Goal: Information Seeking & Learning: Learn about a topic

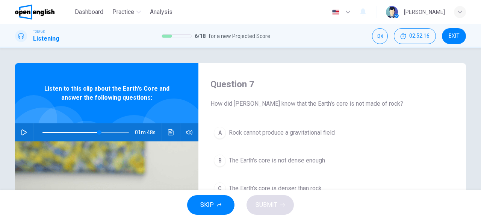
scroll to position [53, 0]
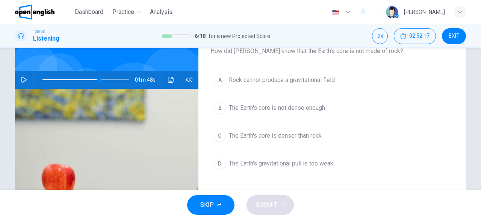
click at [22, 79] on icon "button" at bounding box center [24, 80] width 6 height 6
click at [83, 79] on span at bounding box center [85, 79] width 86 height 11
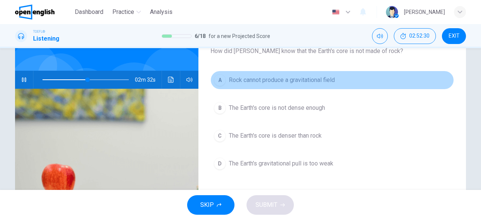
click at [266, 81] on span "Rock cannot produce a gravitational field" at bounding box center [282, 80] width 106 height 9
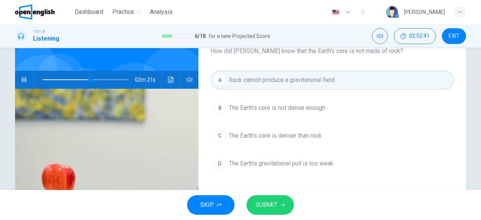
click at [271, 203] on span "SUBMIT" at bounding box center [267, 205] width 22 height 11
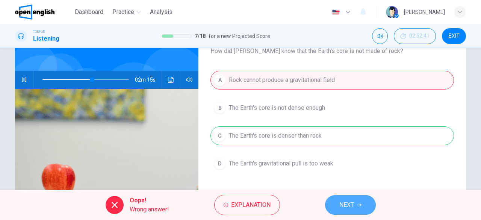
click at [348, 204] on span "NEXT" at bounding box center [346, 205] width 15 height 11
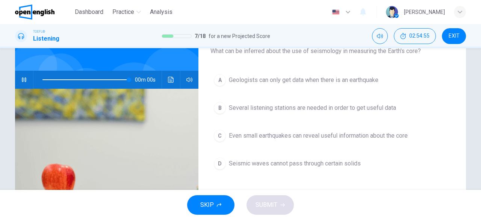
type input "*"
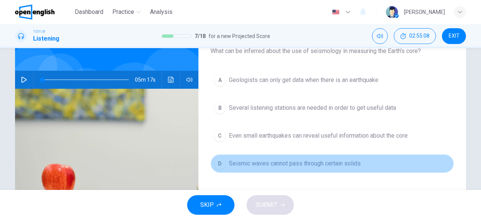
click at [293, 161] on span "Seismic waves cannot pass through certain solids" at bounding box center [295, 163] width 132 height 9
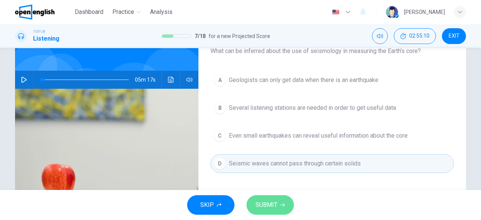
click at [270, 199] on button "SUBMIT" at bounding box center [270, 205] width 47 height 20
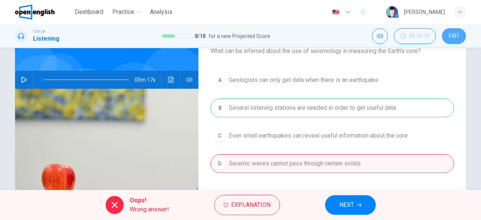
click at [452, 34] on span "EXIT" at bounding box center [454, 36] width 11 height 6
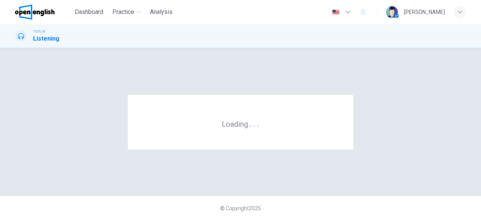
scroll to position [0, 0]
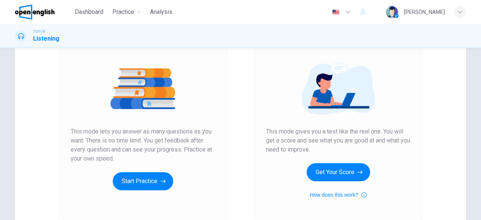
scroll to position [74, 0]
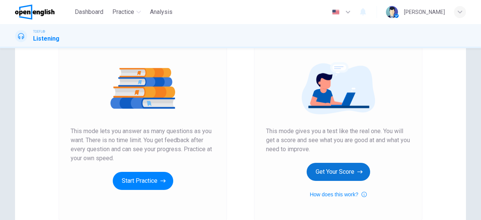
click at [330, 174] on button "Get Your Score" at bounding box center [339, 172] width 64 height 18
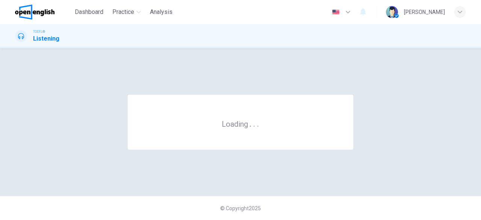
scroll to position [0, 0]
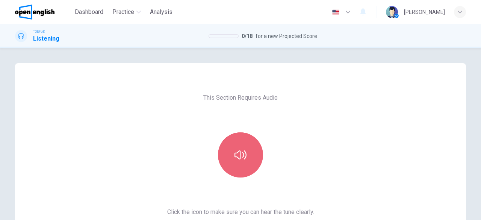
click at [246, 161] on button "button" at bounding box center [240, 154] width 45 height 45
click at [242, 162] on button "button" at bounding box center [240, 154] width 45 height 45
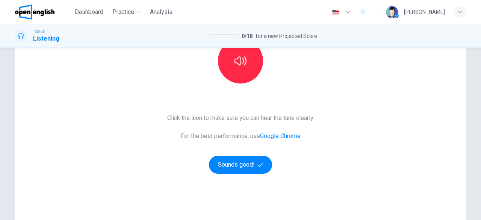
scroll to position [112, 0]
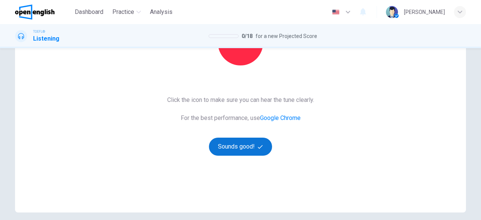
click at [247, 148] on button "Sounds good!" at bounding box center [240, 147] width 63 height 18
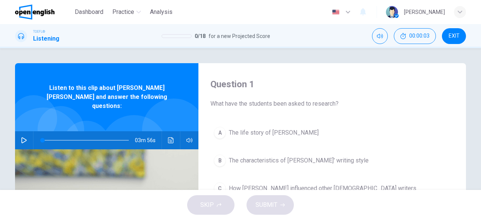
scroll to position [1, 0]
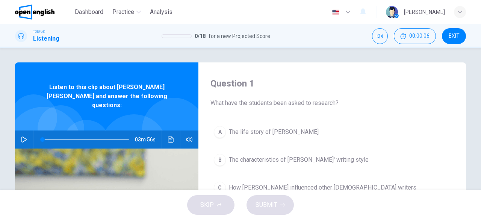
click at [19, 133] on button "button" at bounding box center [24, 139] width 12 height 18
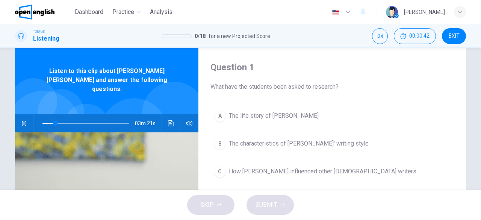
scroll to position [18, 0]
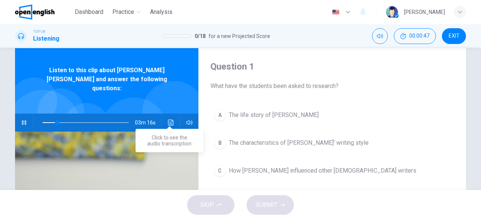
click at [168, 120] on icon "Click to see the audio transcription" at bounding box center [171, 123] width 6 height 6
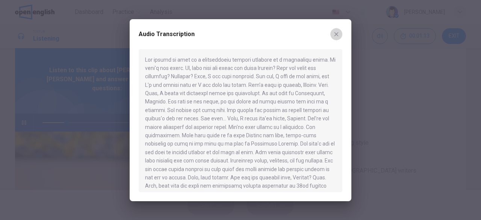
click at [339, 34] on icon "button" at bounding box center [336, 34] width 6 height 6
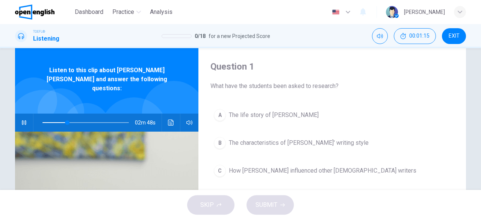
click at [44, 117] on span at bounding box center [85, 122] width 86 height 11
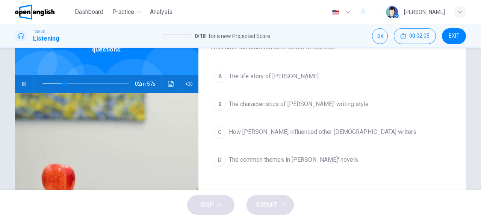
scroll to position [57, 0]
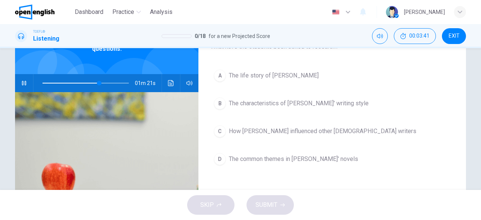
click at [327, 106] on span "The characteristics of Dickens' writing style" at bounding box center [299, 103] width 140 height 9
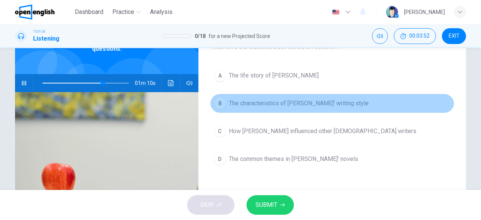
click at [327, 106] on span "The characteristics of Dickens' writing style" at bounding box center [299, 103] width 140 height 9
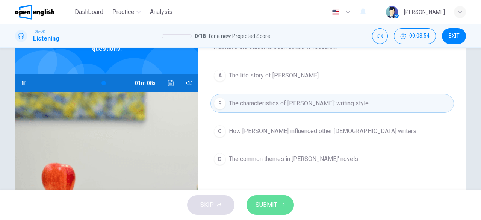
click at [268, 206] on span "SUBMIT" at bounding box center [267, 205] width 22 height 11
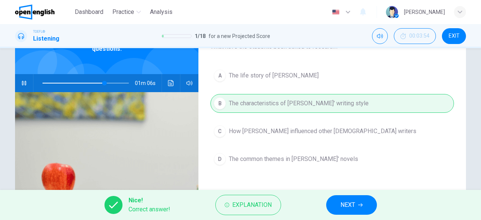
click at [349, 207] on span "NEXT" at bounding box center [347, 205] width 15 height 11
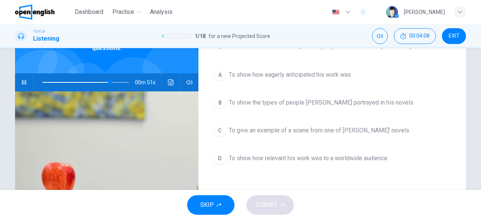
scroll to position [59, 0]
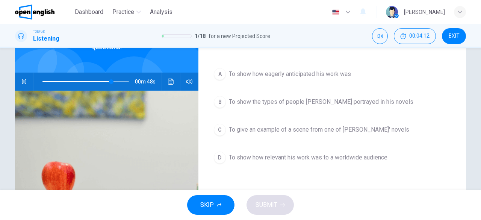
click at [319, 159] on span "To show how relevant his work was to a worldwide audience" at bounding box center [308, 157] width 159 height 9
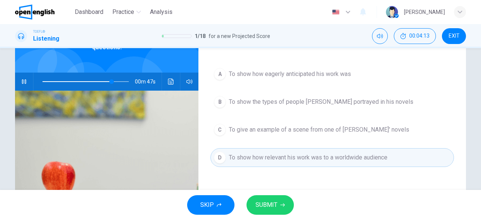
click at [275, 203] on span "SUBMIT" at bounding box center [267, 205] width 22 height 11
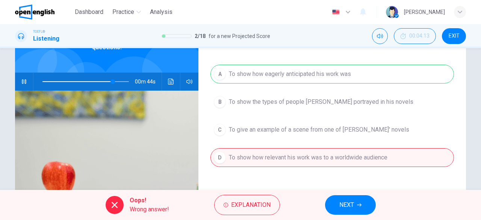
click at [354, 211] on button "NEXT" at bounding box center [350, 205] width 51 height 20
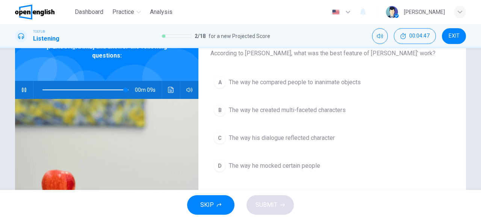
scroll to position [52, 0]
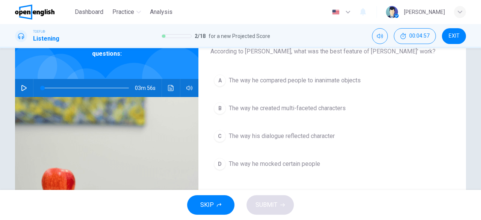
click at [318, 109] on span "The way he created multi-faceted characters" at bounding box center [287, 108] width 117 height 9
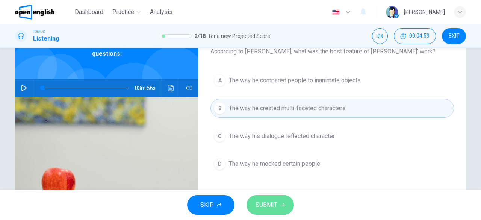
click at [271, 205] on span "SUBMIT" at bounding box center [267, 205] width 22 height 11
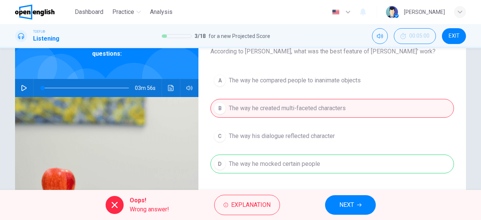
click at [349, 201] on span "NEXT" at bounding box center [346, 205] width 15 height 11
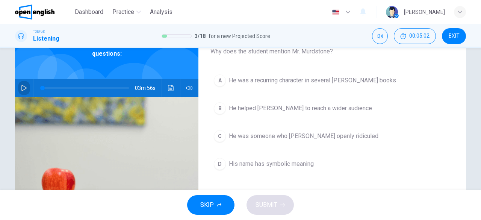
click at [23, 85] on icon "button" at bounding box center [24, 88] width 6 height 6
click at [255, 161] on span "His name has symbolic meaning" at bounding box center [271, 163] width 85 height 9
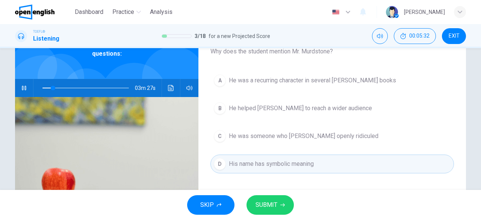
click at [267, 206] on span "SUBMIT" at bounding box center [267, 205] width 22 height 11
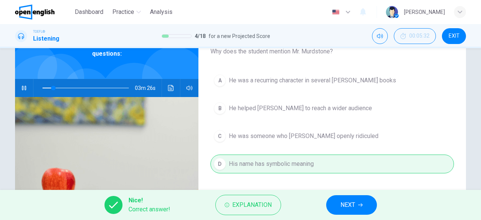
type input "**"
click at [354, 205] on span "NEXT" at bounding box center [347, 205] width 15 height 11
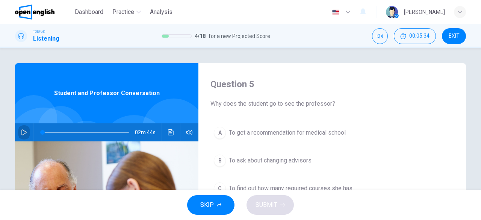
click at [23, 129] on button "button" at bounding box center [24, 132] width 12 height 18
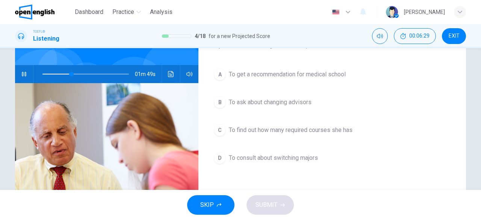
scroll to position [59, 0]
click at [299, 155] on span "To consult about switching majors" at bounding box center [273, 157] width 89 height 9
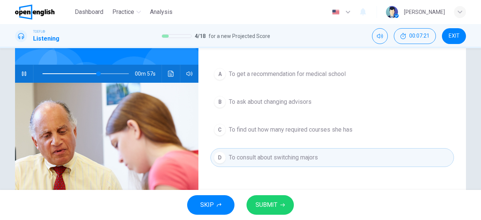
click at [278, 206] on button "SUBMIT" at bounding box center [270, 205] width 47 height 20
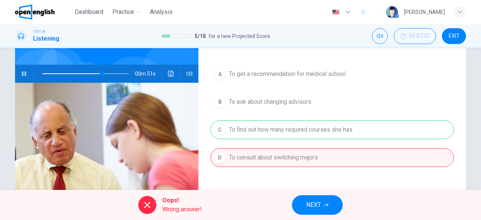
click at [308, 205] on span "NEXT" at bounding box center [313, 205] width 15 height 11
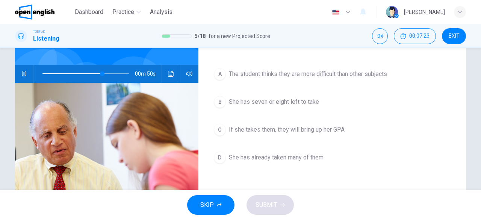
type input "**"
click at [454, 33] on span "EXIT" at bounding box center [454, 36] width 11 height 6
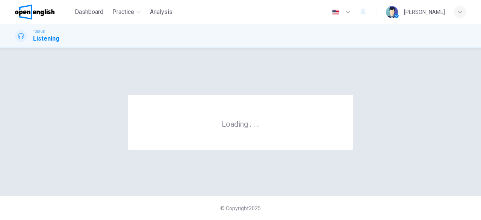
scroll to position [0, 0]
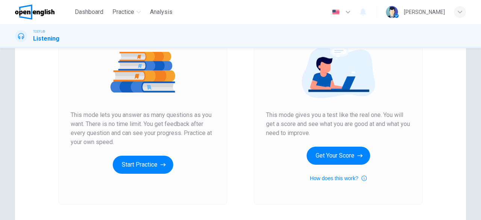
scroll to position [91, 0]
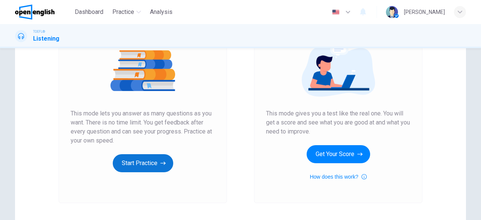
click at [138, 168] on button "Start Practice" at bounding box center [143, 163] width 61 height 18
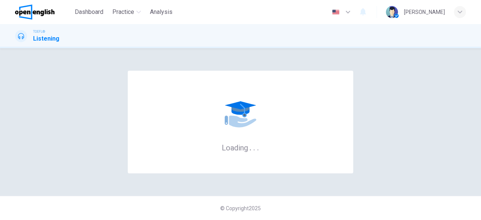
scroll to position [0, 0]
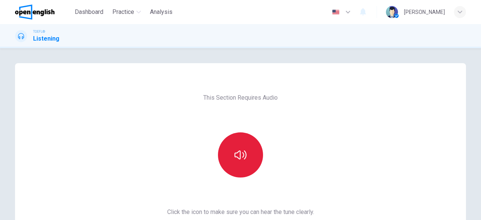
click at [251, 159] on button "button" at bounding box center [240, 154] width 45 height 45
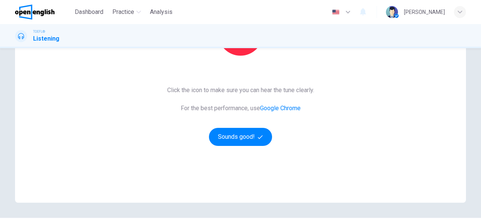
scroll to position [123, 0]
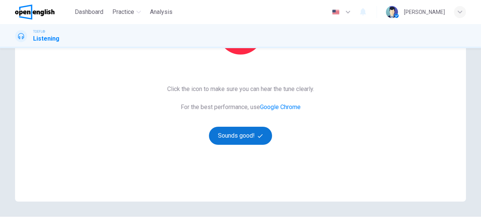
click at [236, 134] on button "Sounds good!" at bounding box center [240, 136] width 63 height 18
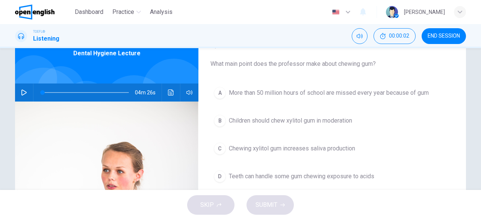
scroll to position [37, 0]
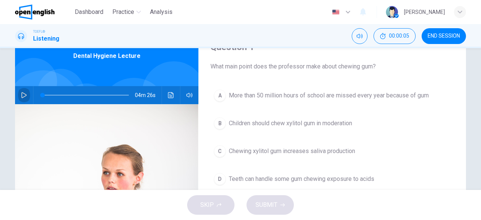
click at [22, 97] on icon "button" at bounding box center [23, 95] width 5 height 6
click at [21, 95] on icon "button" at bounding box center [24, 95] width 6 height 6
click at [21, 91] on button "button" at bounding box center [24, 95] width 12 height 18
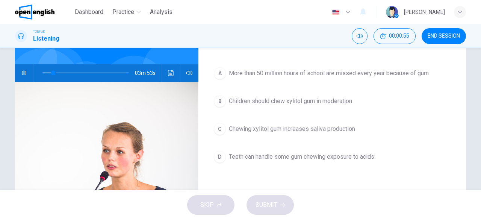
scroll to position [60, 0]
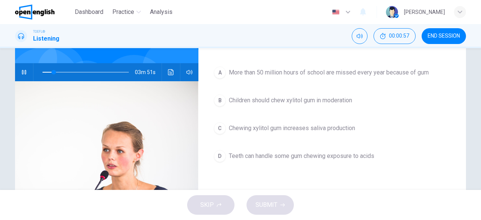
click at [325, 153] on span "Teeth can handle some gum chewing exposure to acids" at bounding box center [301, 155] width 145 height 9
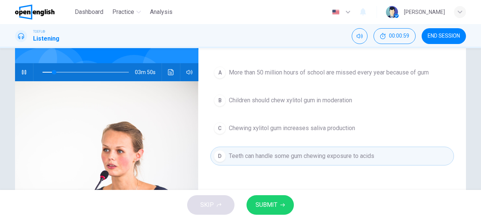
click at [264, 205] on span "SUBMIT" at bounding box center [267, 205] width 22 height 11
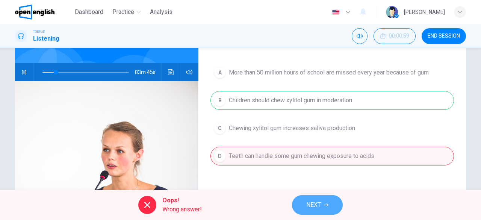
click at [318, 196] on button "NEXT" at bounding box center [317, 205] width 51 height 20
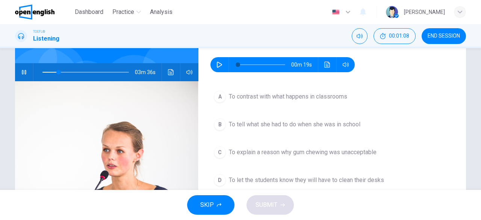
click at [21, 70] on icon "button" at bounding box center [24, 72] width 6 height 6
type input "**"
click at [218, 63] on icon "button" at bounding box center [219, 65] width 5 height 6
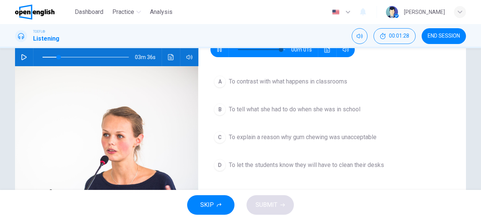
scroll to position [76, 0]
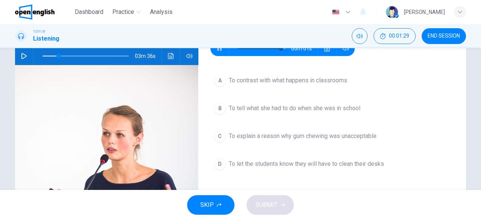
type input "**"
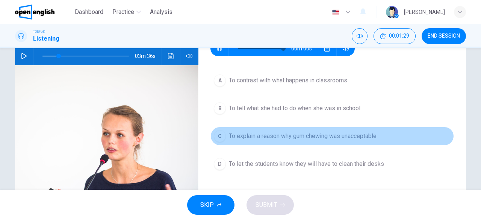
click at [322, 141] on button "C To explain a reason why gum chewing was unacceptable" at bounding box center [332, 136] width 244 height 19
type input "**"
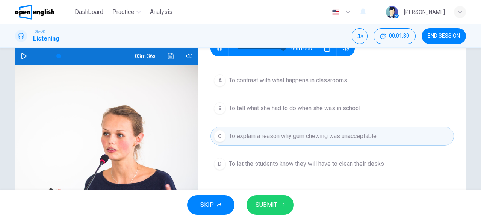
type input "*"
click at [272, 211] on button "SUBMIT" at bounding box center [270, 205] width 47 height 20
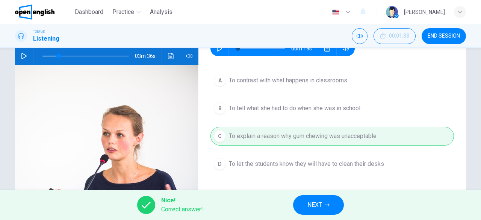
click at [316, 205] on span "NEXT" at bounding box center [314, 205] width 15 height 11
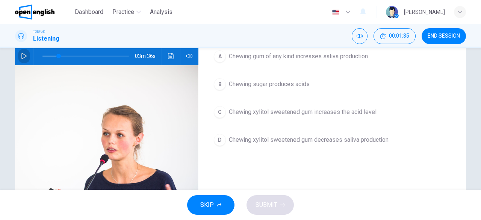
click at [26, 54] on button "button" at bounding box center [24, 56] width 12 height 18
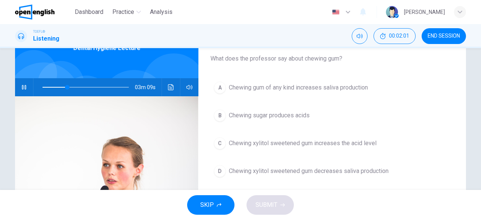
scroll to position [46, 0]
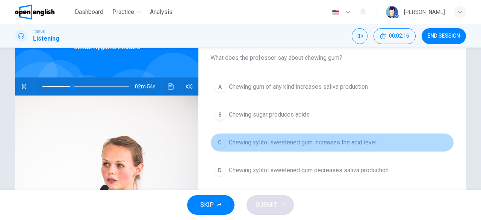
click at [351, 147] on button "C Chewing xylitol sweetened gum increases the acid level" at bounding box center [332, 142] width 244 height 19
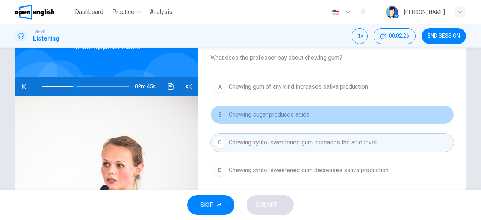
click at [275, 115] on span "Chewing sugar produces acids" at bounding box center [269, 114] width 81 height 9
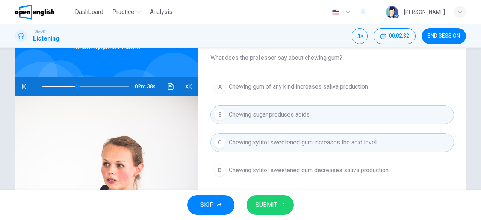
click at [269, 206] on span "SUBMIT" at bounding box center [267, 205] width 22 height 11
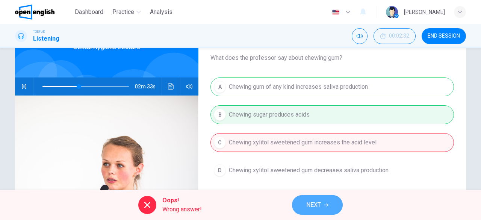
click at [327, 205] on icon "button" at bounding box center [326, 205] width 5 height 5
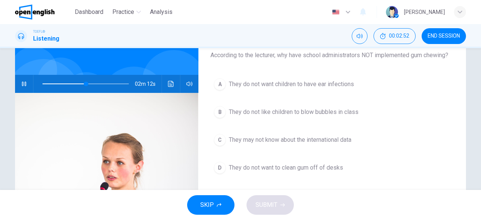
scroll to position [53, 0]
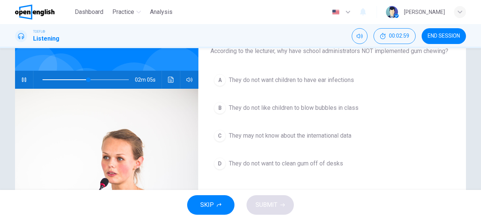
click at [312, 165] on span "They do not want to clean gum off of desks" at bounding box center [286, 163] width 114 height 9
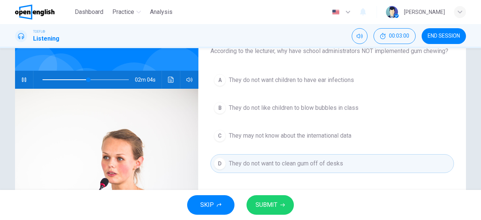
click at [280, 204] on icon "button" at bounding box center [282, 205] width 5 height 5
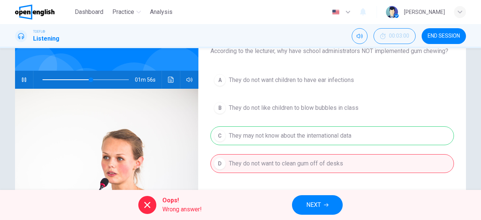
type input "**"
click at [441, 36] on span "END SESSION" at bounding box center [444, 36] width 32 height 6
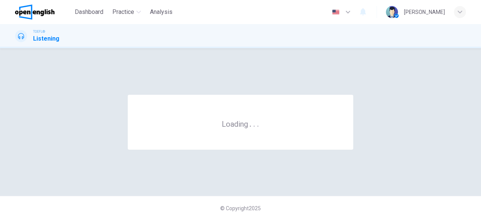
scroll to position [0, 0]
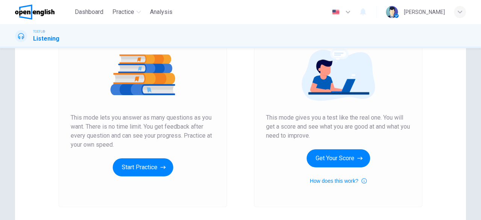
scroll to position [88, 0]
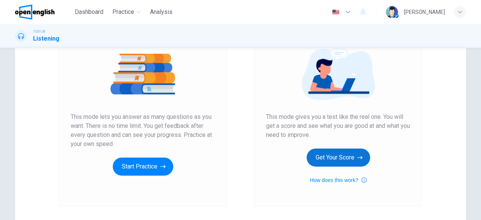
click at [331, 162] on button "Get Your Score" at bounding box center [339, 157] width 64 height 18
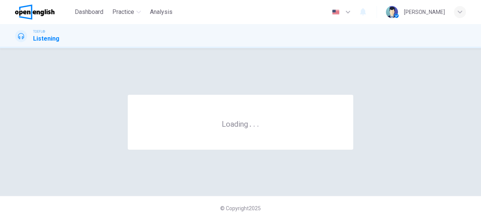
scroll to position [0, 0]
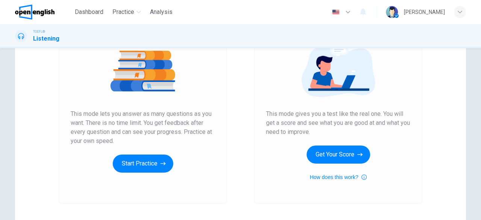
scroll to position [93, 0]
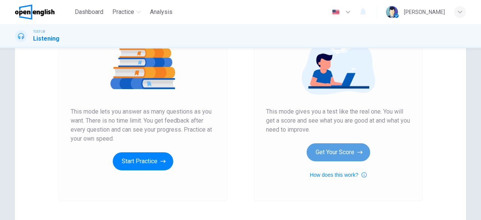
click at [343, 150] on button "Get Your Score" at bounding box center [339, 152] width 64 height 18
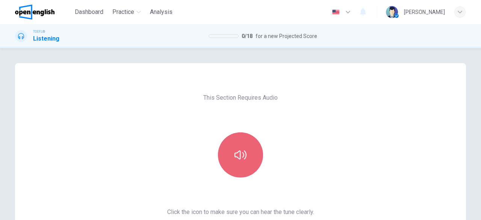
click at [250, 158] on button "button" at bounding box center [240, 154] width 45 height 45
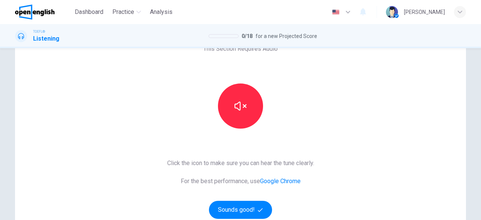
scroll to position [86, 0]
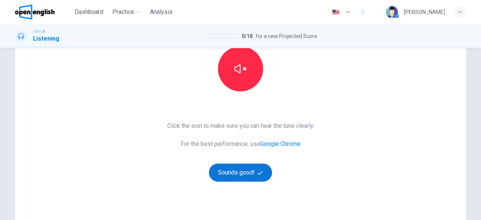
click at [247, 175] on button "Sounds good!" at bounding box center [240, 172] width 63 height 18
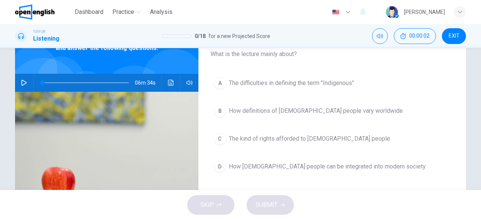
scroll to position [38, 0]
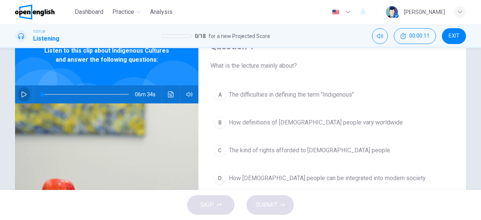
click at [18, 98] on button "button" at bounding box center [24, 94] width 12 height 18
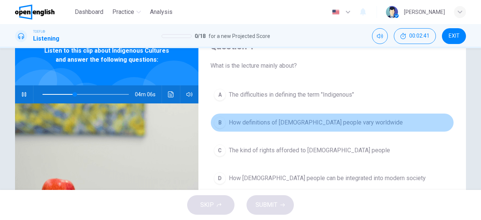
click at [319, 127] on button "B How definitions of Indigenous people vary worldwide" at bounding box center [332, 122] width 244 height 19
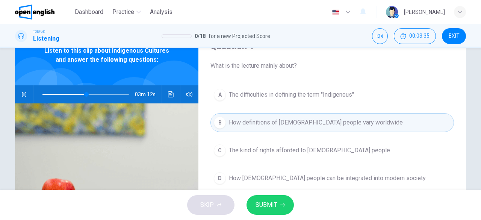
click at [322, 100] on button "A The difficulties in defining the term "Indigenous"" at bounding box center [332, 94] width 244 height 19
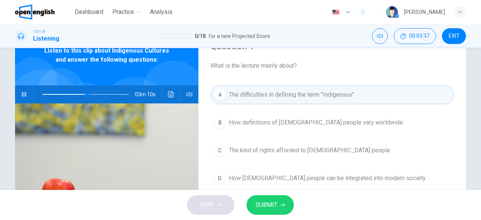
click at [274, 204] on span "SUBMIT" at bounding box center [267, 205] width 22 height 11
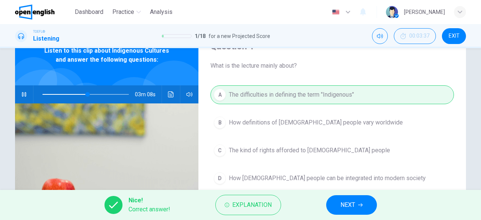
click at [347, 202] on span "NEXT" at bounding box center [347, 205] width 15 height 11
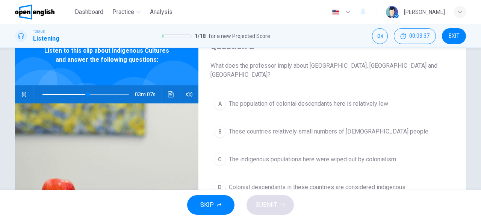
click at [180, 172] on img at bounding box center [106, 194] width 183 height 183
click at [260, 100] on button "A The population of colonial descendants here is relatively low" at bounding box center [332, 103] width 244 height 19
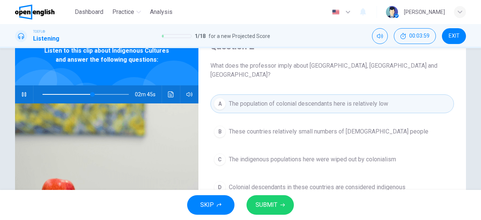
click at [278, 204] on button "SUBMIT" at bounding box center [270, 205] width 47 height 20
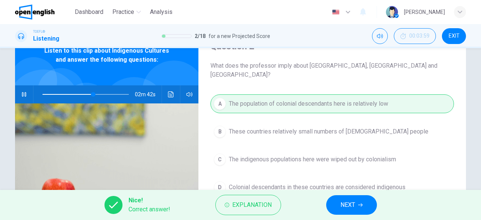
click at [356, 205] on button "NEXT" at bounding box center [351, 205] width 51 height 20
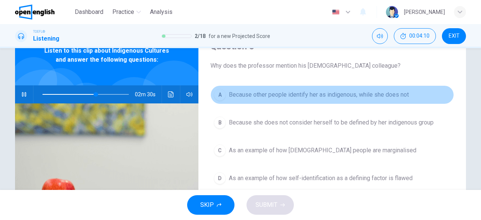
click at [265, 98] on span "Because other people identify her as indigenous, while she does not" at bounding box center [319, 94] width 180 height 9
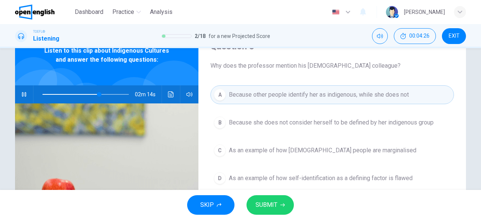
click at [284, 199] on button "SUBMIT" at bounding box center [270, 205] width 47 height 20
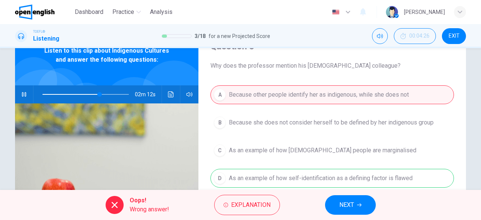
click at [350, 204] on span "NEXT" at bounding box center [346, 205] width 15 height 11
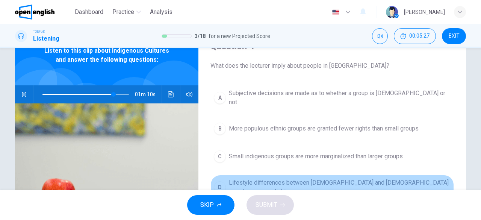
click at [339, 182] on button "D Lifestyle differences between indigenous and non-indigenous people are very s…" at bounding box center [332, 187] width 244 height 25
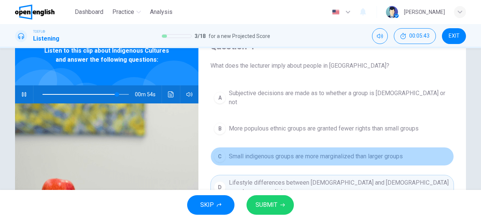
click at [348, 152] on span "Small indigenous groups are more marginalized than larger groups" at bounding box center [316, 156] width 174 height 9
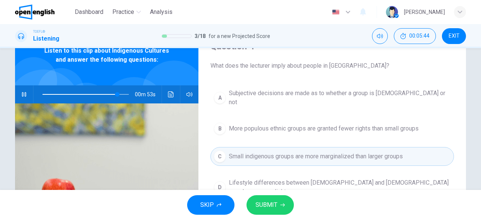
click at [284, 207] on button "SUBMIT" at bounding box center [270, 205] width 47 height 20
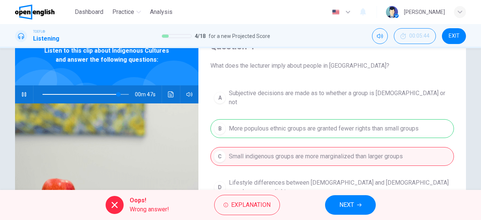
click at [351, 203] on span "NEXT" at bounding box center [346, 205] width 15 height 11
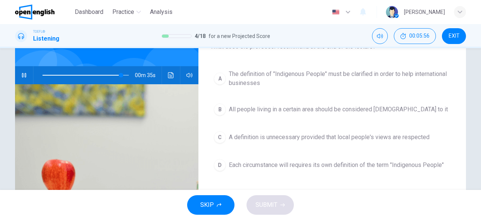
scroll to position [59, 0]
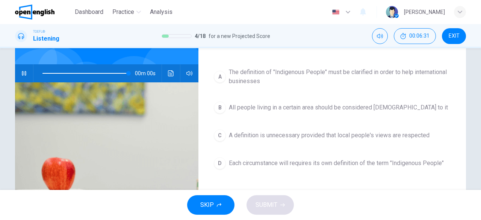
type input "*"
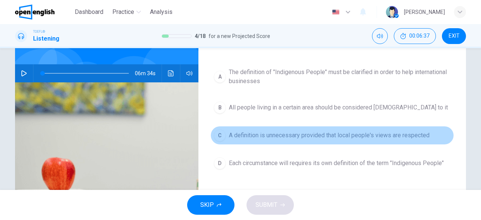
click at [343, 134] on span "A definition is unnecessary provided that local people's views are respected" at bounding box center [329, 135] width 201 height 9
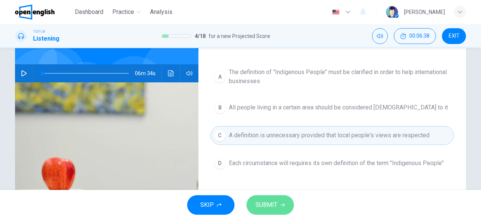
click at [274, 204] on span "SUBMIT" at bounding box center [267, 205] width 22 height 11
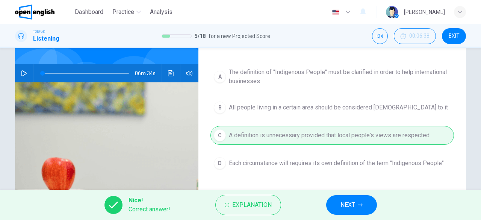
click at [354, 206] on span "NEXT" at bounding box center [347, 205] width 15 height 11
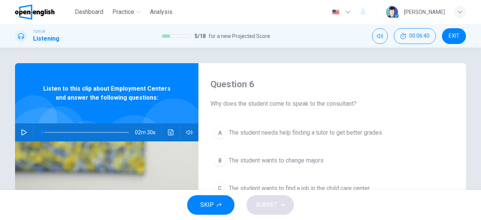
click at [26, 135] on button "button" at bounding box center [24, 132] width 12 height 18
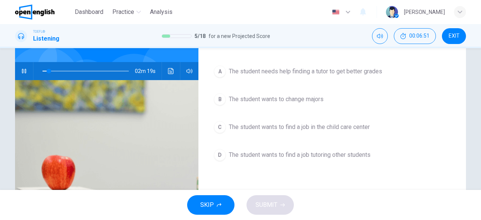
scroll to position [63, 0]
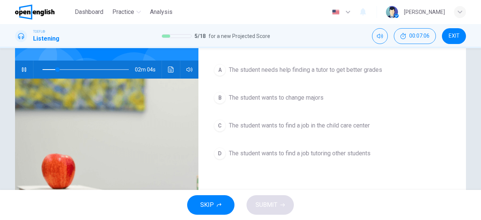
click at [350, 125] on span "The student wants to find a job in the child care center" at bounding box center [299, 125] width 141 height 9
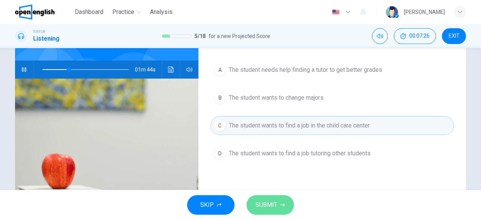
click at [271, 209] on span "SUBMIT" at bounding box center [267, 205] width 22 height 11
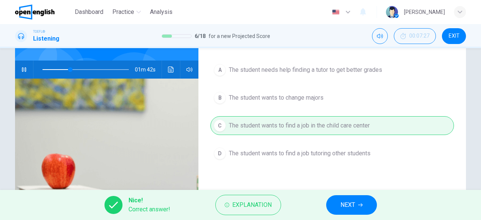
click at [347, 207] on span "NEXT" at bounding box center [347, 205] width 15 height 11
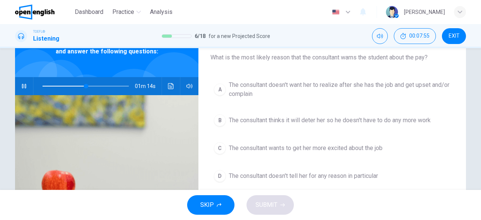
scroll to position [47, 0]
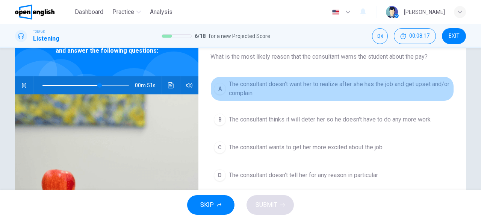
click at [332, 91] on span "The consultant doesn't want her to realize after she has the job and get upset …" at bounding box center [340, 89] width 222 height 18
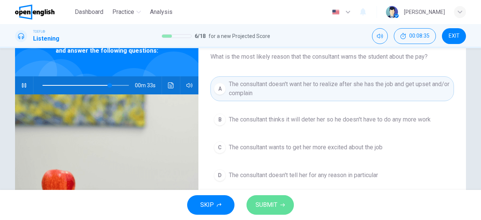
click at [273, 205] on span "SUBMIT" at bounding box center [267, 205] width 22 height 11
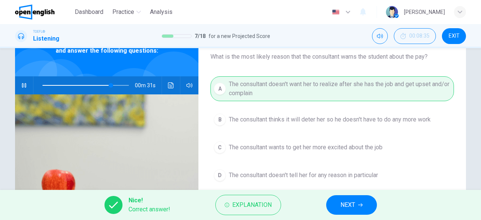
click at [338, 205] on button "NEXT" at bounding box center [351, 205] width 51 height 20
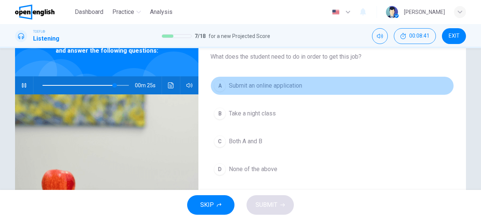
click at [277, 88] on span "Submit an online application" at bounding box center [265, 85] width 73 height 9
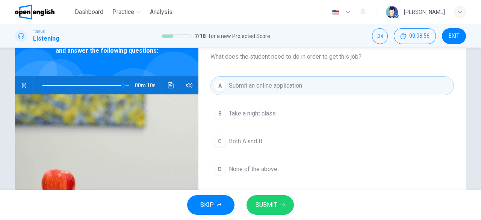
click at [281, 200] on button "SUBMIT" at bounding box center [270, 205] width 47 height 20
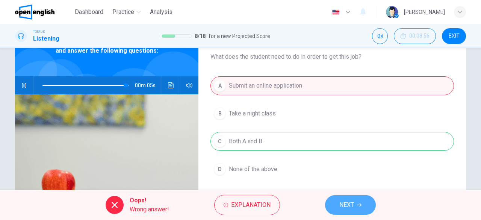
click at [343, 203] on span "NEXT" at bounding box center [346, 205] width 15 height 11
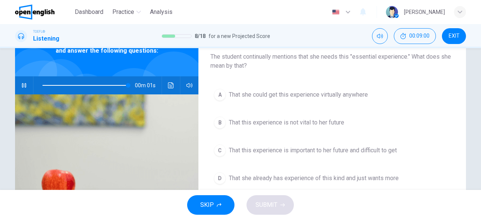
type input "*"
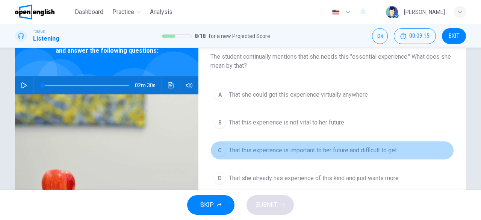
click at [364, 154] on button "C That this experience is important to her future and difficult to get" at bounding box center [332, 150] width 244 height 19
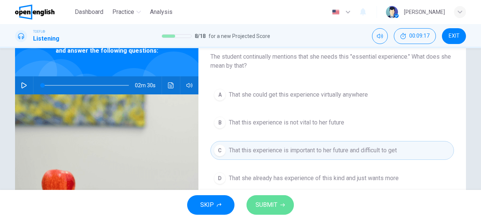
click at [276, 204] on span "SUBMIT" at bounding box center [267, 205] width 22 height 11
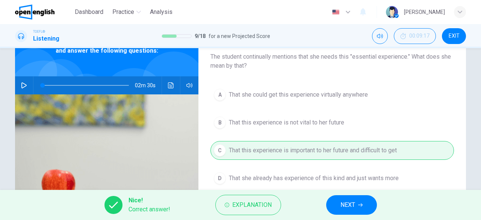
click at [355, 209] on span "NEXT" at bounding box center [347, 205] width 15 height 11
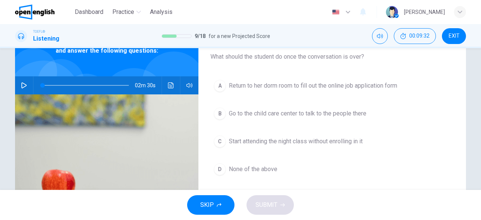
click at [263, 168] on span "None of the above" at bounding box center [253, 169] width 48 height 9
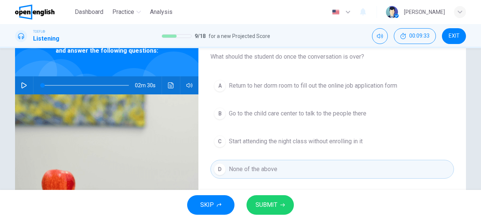
click at [284, 200] on button "SUBMIT" at bounding box center [270, 205] width 47 height 20
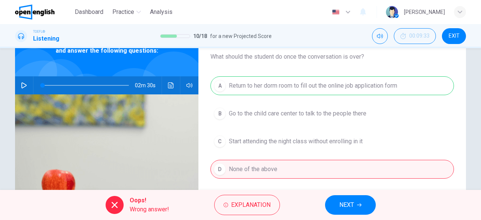
click at [348, 207] on span "NEXT" at bounding box center [346, 205] width 15 height 11
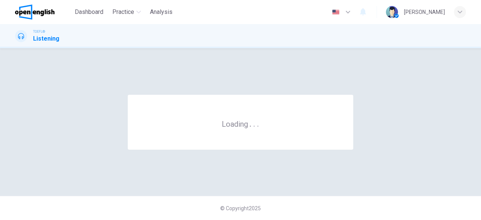
scroll to position [0, 0]
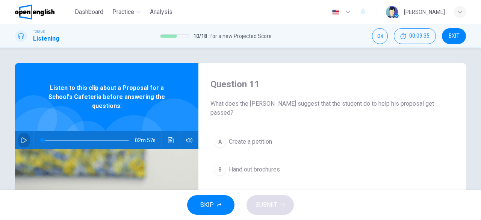
click at [26, 133] on button "button" at bounding box center [24, 140] width 12 height 18
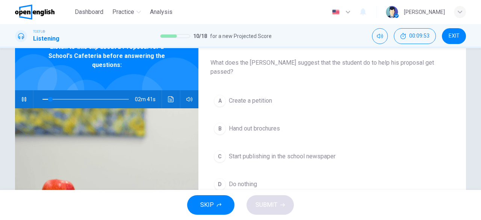
scroll to position [42, 0]
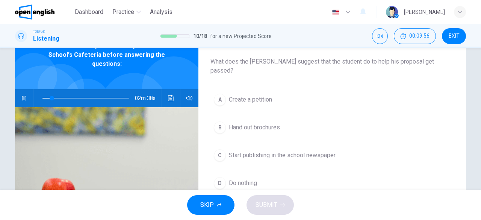
click at [244, 97] on button "A Create a petition" at bounding box center [332, 99] width 244 height 19
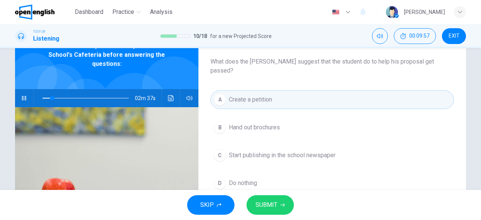
click at [271, 211] on button "SUBMIT" at bounding box center [270, 205] width 47 height 20
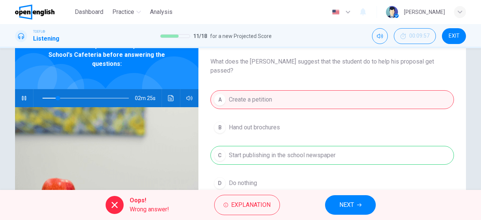
click at [291, 182] on div "A Create a petition B Hand out brochures C Start publishing in the school newsp…" at bounding box center [332, 148] width 244 height 117
type input "**"
click at [457, 33] on span "EXIT" at bounding box center [454, 36] width 11 height 6
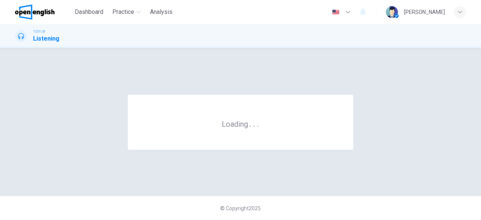
scroll to position [0, 0]
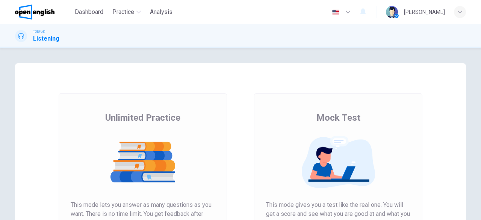
scroll to position [144, 0]
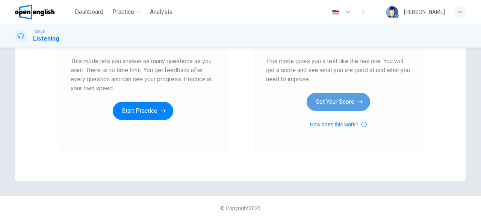
click at [341, 96] on button "Get Your Score" at bounding box center [339, 102] width 64 height 18
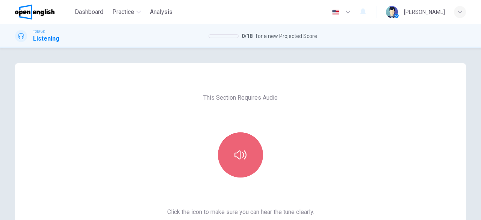
click at [224, 166] on button "button" at bounding box center [240, 154] width 45 height 45
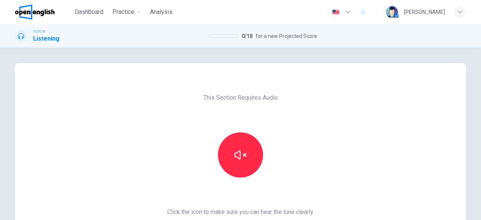
scroll to position [144, 0]
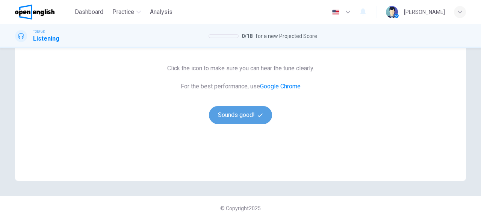
click at [255, 122] on button "Sounds good!" at bounding box center [240, 115] width 63 height 18
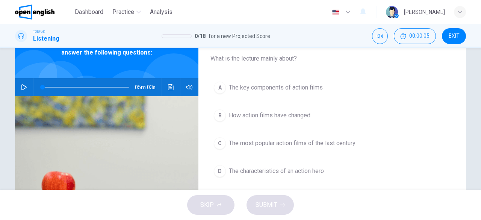
scroll to position [41, 0]
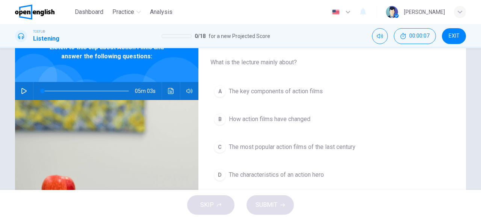
click at [22, 88] on icon "button" at bounding box center [24, 91] width 6 height 6
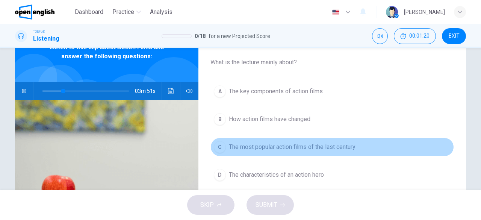
click at [318, 146] on span "The most popular action films of the last century" at bounding box center [292, 146] width 127 height 9
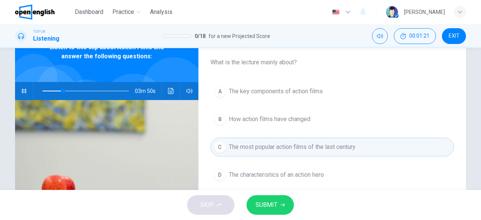
click at [282, 209] on button "SUBMIT" at bounding box center [270, 205] width 47 height 20
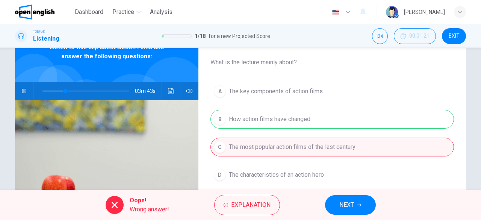
click at [352, 206] on span "NEXT" at bounding box center [346, 205] width 15 height 11
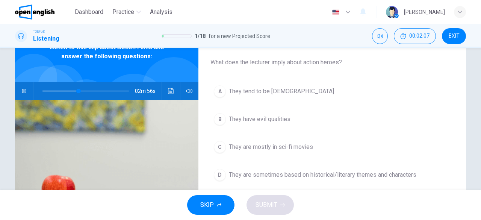
click at [276, 121] on span "They have evil qualities" at bounding box center [260, 119] width 62 height 9
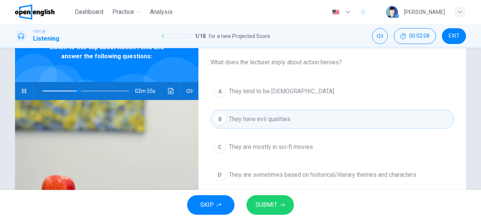
click at [273, 210] on span "SUBMIT" at bounding box center [267, 205] width 22 height 11
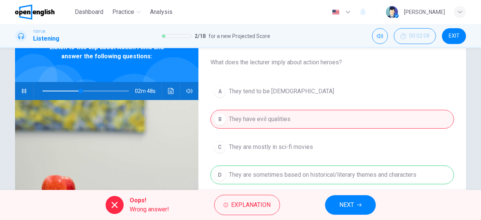
type input "**"
click at [449, 37] on span "EXIT" at bounding box center [454, 36] width 11 height 6
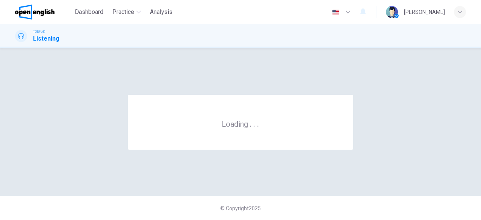
scroll to position [0, 0]
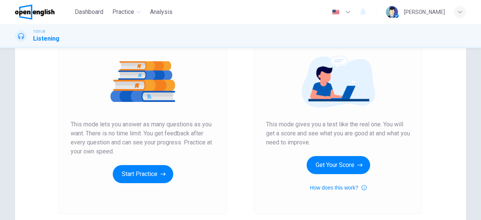
scroll to position [83, 0]
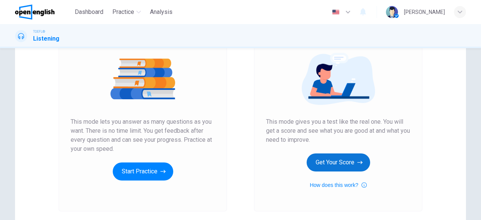
click at [331, 160] on button "Get Your Score" at bounding box center [339, 162] width 64 height 18
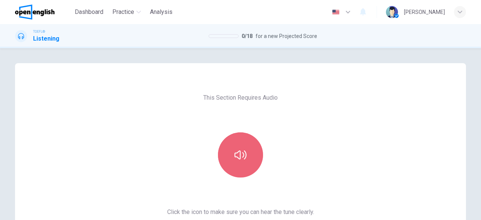
click at [238, 155] on icon "button" at bounding box center [241, 154] width 12 height 9
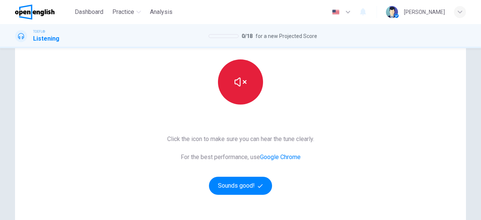
scroll to position [74, 0]
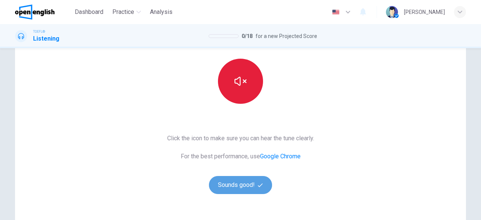
click at [249, 184] on button "Sounds good!" at bounding box center [240, 185] width 63 height 18
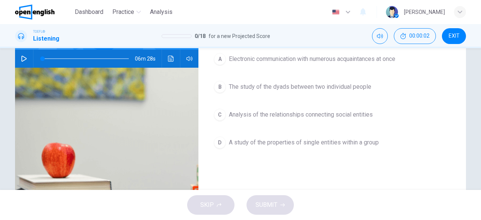
click at [23, 57] on icon "button" at bounding box center [24, 59] width 6 height 6
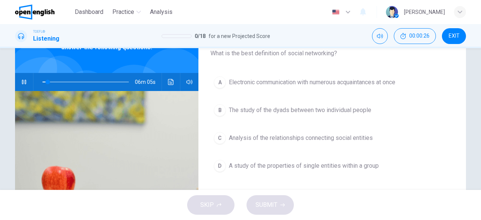
scroll to position [51, 0]
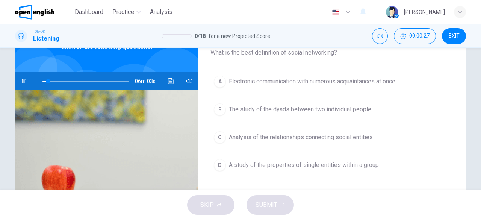
click at [251, 100] on button "B The study of the dyads between two individual people" at bounding box center [332, 109] width 244 height 19
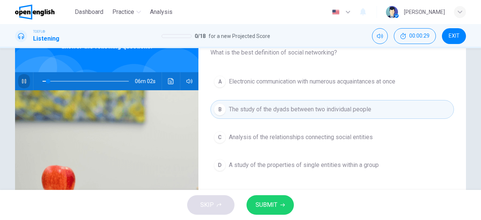
click at [25, 82] on button "button" at bounding box center [24, 81] width 12 height 18
type input "*"
click at [455, 36] on span "EXIT" at bounding box center [454, 36] width 11 height 6
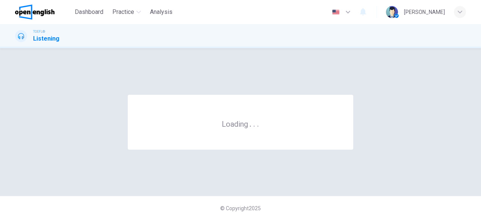
scroll to position [0, 0]
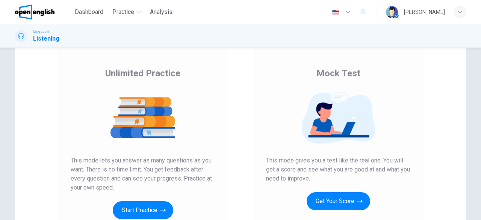
scroll to position [82, 0]
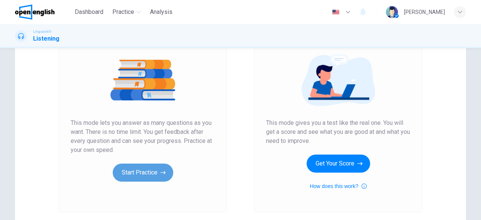
click at [123, 168] on button "Start Practice" at bounding box center [143, 172] width 61 height 18
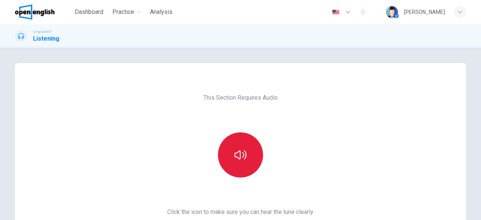
click at [235, 162] on button "button" at bounding box center [240, 154] width 45 height 45
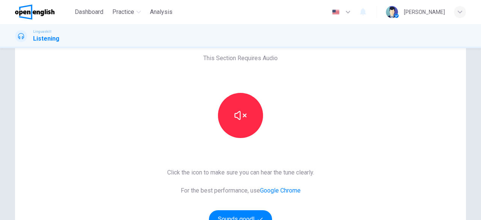
scroll to position [108, 0]
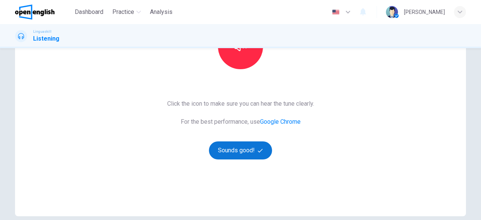
click at [255, 154] on button "Sounds good!" at bounding box center [240, 150] width 63 height 18
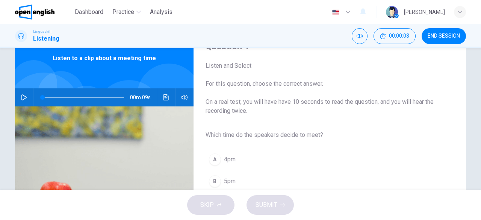
scroll to position [30, 0]
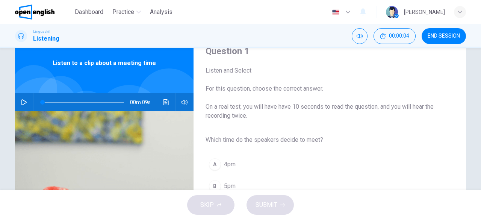
click at [21, 103] on icon "button" at bounding box center [24, 102] width 6 height 6
click at [322, 171] on button "A 4pm" at bounding box center [324, 164] width 236 height 19
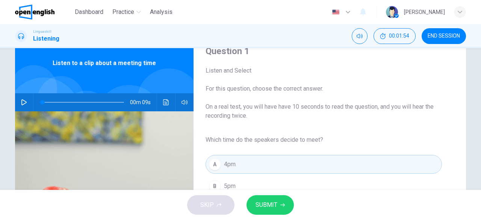
click at [21, 101] on icon "button" at bounding box center [24, 102] width 6 height 6
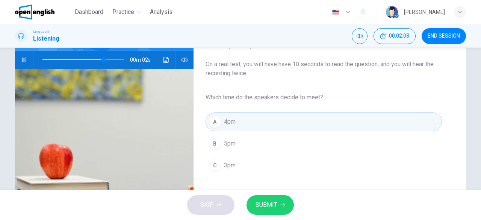
click at [278, 205] on button "SUBMIT" at bounding box center [270, 205] width 47 height 20
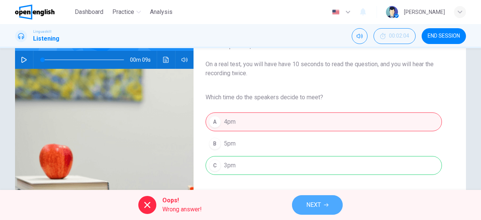
click at [312, 209] on span "NEXT" at bounding box center [313, 205] width 15 height 11
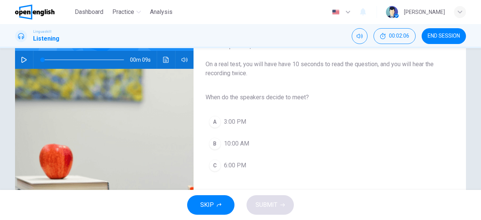
click at [21, 60] on icon "button" at bounding box center [24, 60] width 6 height 6
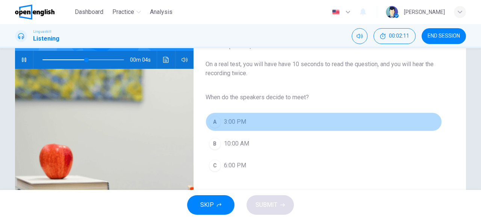
click at [248, 120] on button "A 3:00 PM" at bounding box center [324, 121] width 236 height 19
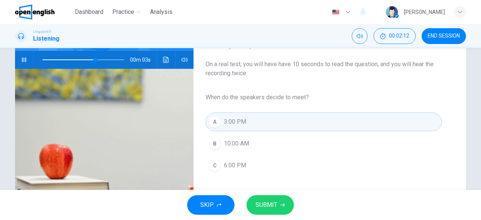
click at [268, 204] on span "SUBMIT" at bounding box center [267, 205] width 22 height 11
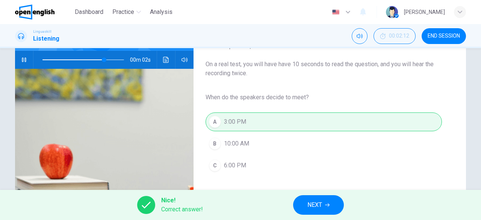
type input "**"
click at [321, 206] on span "NEXT" at bounding box center [314, 205] width 15 height 11
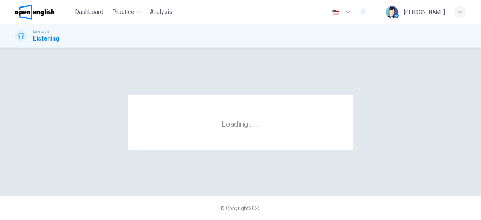
scroll to position [0, 0]
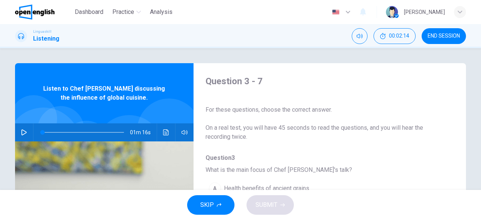
click at [441, 33] on span "END SESSION" at bounding box center [444, 36] width 32 height 6
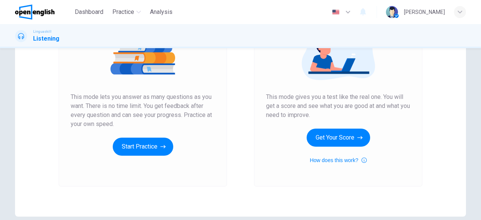
scroll to position [109, 0]
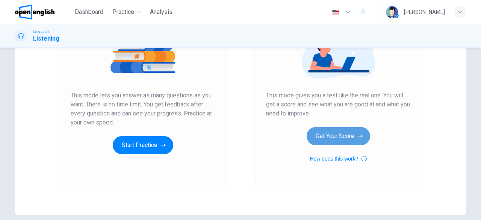
click at [338, 135] on button "Get Your Score" at bounding box center [339, 136] width 64 height 18
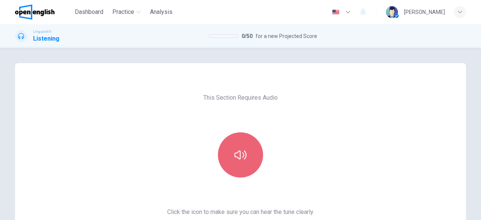
click at [248, 160] on button "button" at bounding box center [240, 154] width 45 height 45
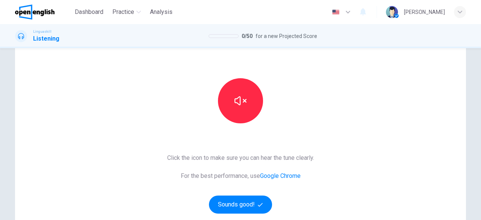
scroll to position [90, 0]
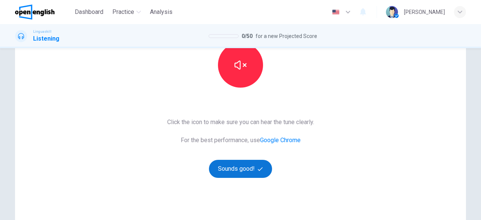
click at [238, 164] on button "Sounds good!" at bounding box center [240, 169] width 63 height 18
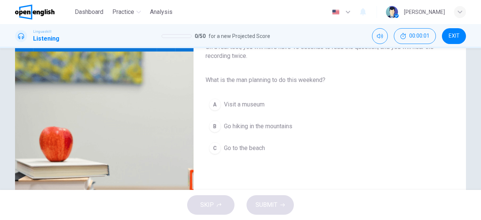
scroll to position [27, 0]
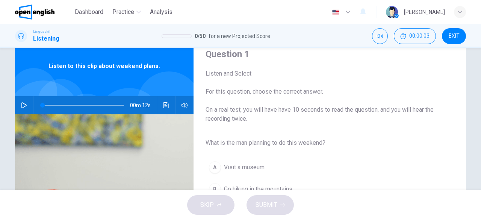
click at [26, 103] on button "button" at bounding box center [24, 105] width 12 height 18
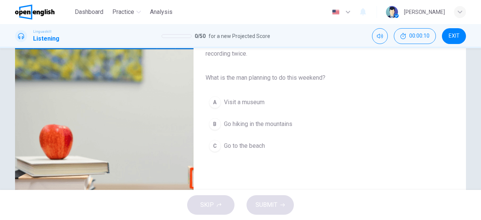
click at [260, 124] on span "Go hiking in the mountains" at bounding box center [258, 124] width 68 height 9
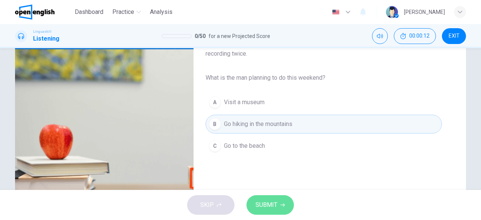
click at [271, 207] on span "SUBMIT" at bounding box center [267, 205] width 22 height 11
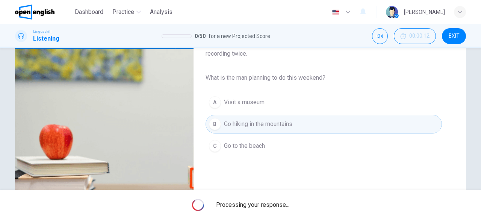
click at [271, 207] on span "Processing your response..." at bounding box center [252, 204] width 73 height 9
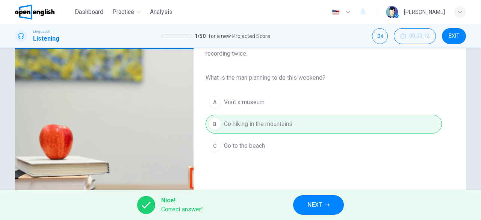
type input "**"
click at [308, 206] on span "NEXT" at bounding box center [314, 205] width 15 height 11
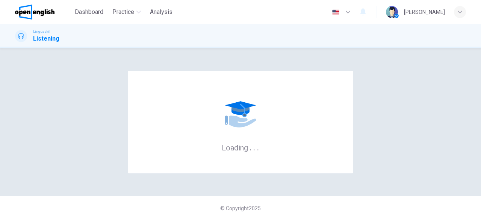
scroll to position [0, 0]
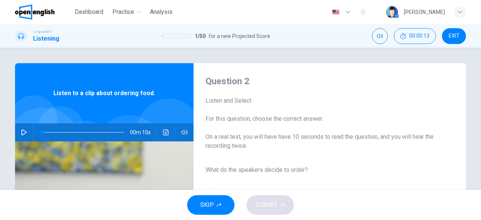
click at [23, 133] on icon "button" at bounding box center [23, 132] width 5 height 6
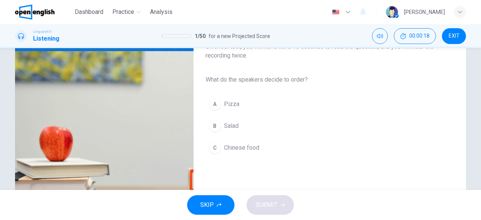
scroll to position [91, 0]
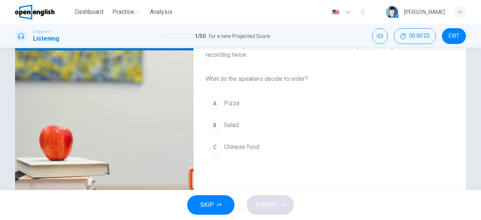
click at [224, 121] on span "Salad" at bounding box center [231, 125] width 15 height 9
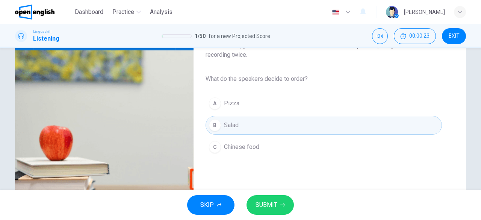
click at [269, 205] on span "SUBMIT" at bounding box center [267, 205] width 22 height 11
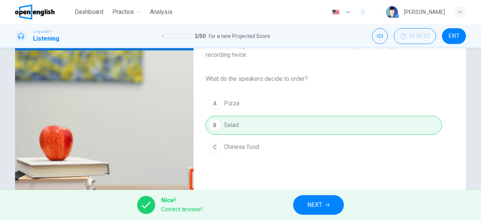
type input "*"
click at [325, 203] on button "NEXT" at bounding box center [318, 205] width 51 height 20
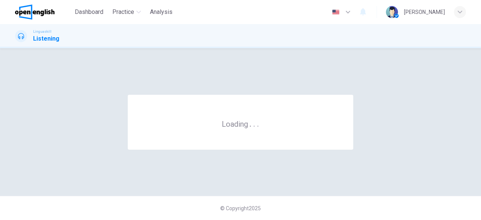
scroll to position [0, 0]
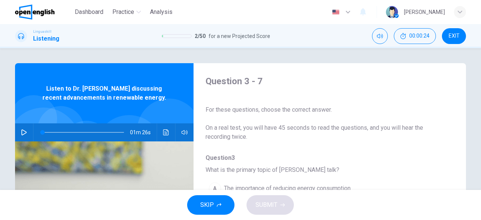
click at [18, 131] on button "button" at bounding box center [24, 132] width 12 height 18
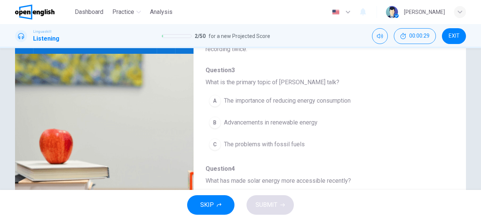
scroll to position [94, 0]
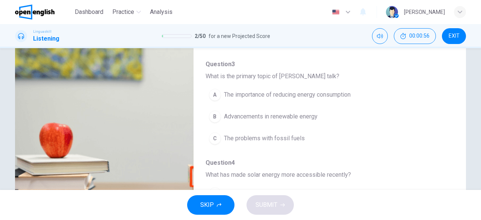
click at [118, 116] on img at bounding box center [104, 139] width 179 height 183
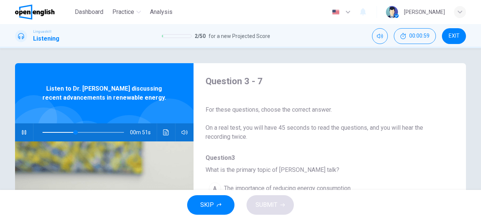
click at [26, 126] on button "button" at bounding box center [24, 132] width 12 height 18
click at [21, 130] on icon "button" at bounding box center [23, 132] width 5 height 6
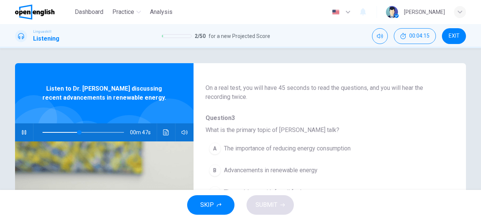
scroll to position [41, 0]
click at [334, 148] on span "The importance of reducing energy consumption" at bounding box center [287, 147] width 127 height 9
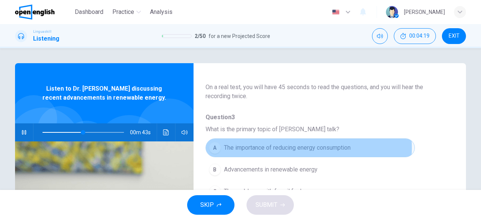
click at [290, 147] on span "The importance of reducing energy consumption" at bounding box center [287, 147] width 127 height 9
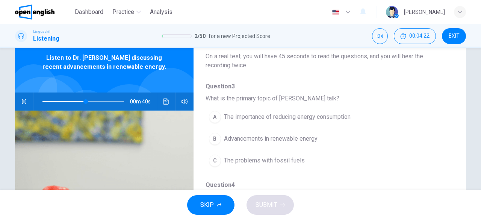
scroll to position [34, 0]
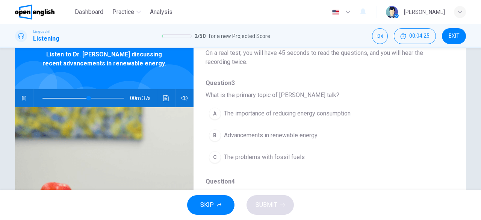
click at [46, 97] on span at bounding box center [83, 98] width 82 height 11
click at [23, 97] on icon "button" at bounding box center [24, 98] width 4 height 5
click at [26, 100] on button "button" at bounding box center [24, 98] width 12 height 18
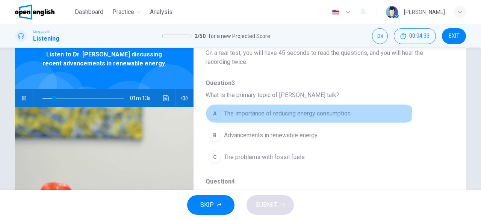
click at [275, 111] on span "The importance of reducing energy consumption" at bounding box center [287, 113] width 127 height 9
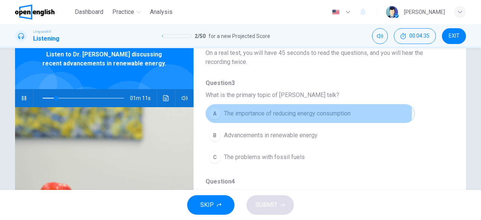
click at [275, 111] on span "The importance of reducing energy consumption" at bounding box center [287, 113] width 127 height 9
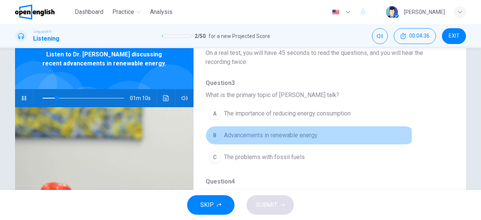
click at [275, 135] on span "Advancements in renewable energy" at bounding box center [271, 135] width 94 height 9
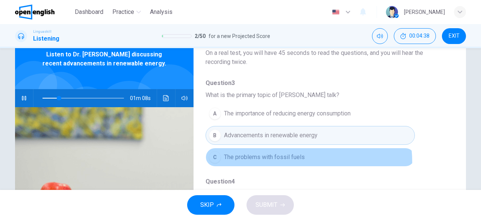
click at [268, 162] on button "C The problems with fossil fuels" at bounding box center [310, 157] width 209 height 19
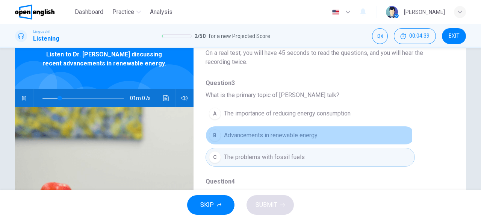
click at [271, 139] on button "B Advancements in renewable energy" at bounding box center [310, 135] width 209 height 19
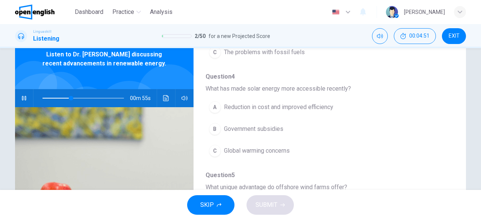
scroll to position [148, 0]
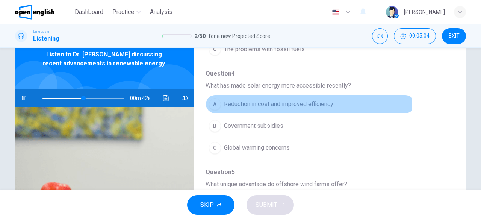
click at [285, 106] on span "Reduction in cost and improved efficiency" at bounding box center [278, 104] width 109 height 9
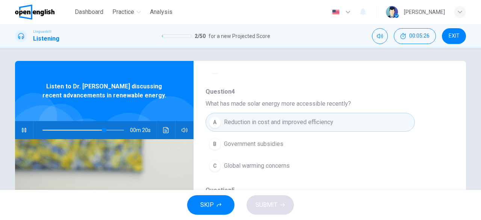
scroll to position [0, 0]
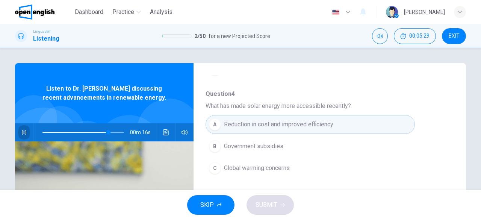
click at [18, 133] on button "button" at bounding box center [24, 132] width 12 height 18
type input "**"
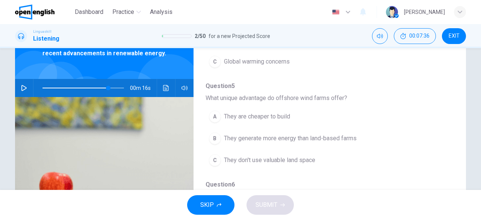
scroll to position [225, 0]
click at [461, 38] on button "EXIT" at bounding box center [454, 36] width 24 height 16
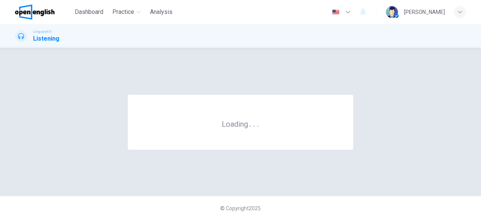
scroll to position [0, 0]
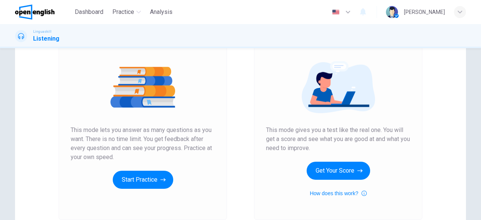
scroll to position [76, 0]
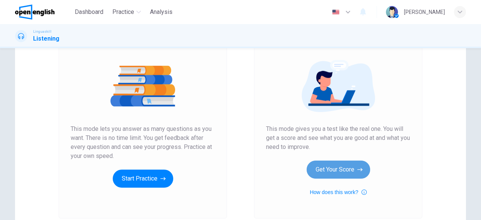
click at [351, 168] on button "Get Your Score" at bounding box center [339, 169] width 64 height 18
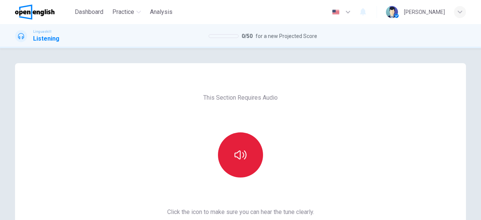
click at [245, 161] on button "button" at bounding box center [240, 154] width 45 height 45
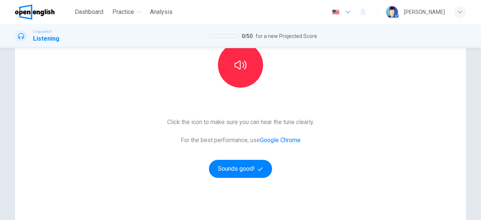
scroll to position [91, 0]
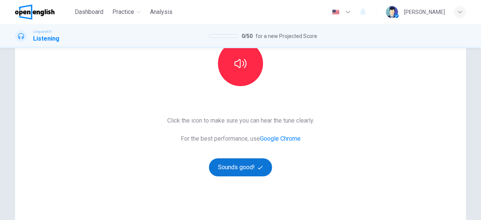
click at [249, 164] on button "Sounds good!" at bounding box center [240, 167] width 63 height 18
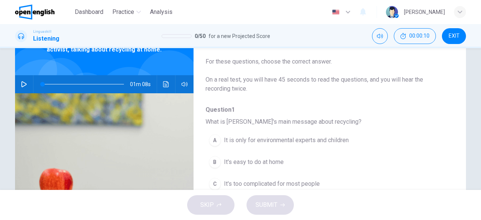
scroll to position [14, 0]
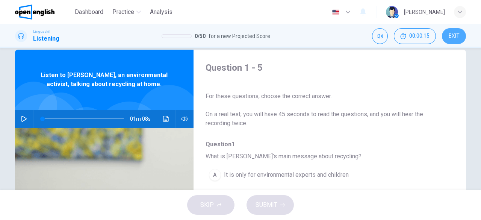
click at [454, 34] on span "EXIT" at bounding box center [454, 36] width 11 height 6
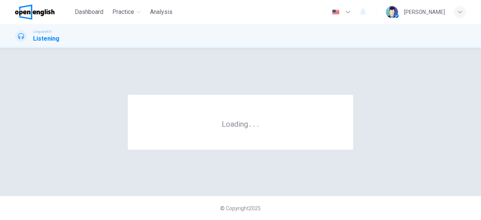
scroll to position [0, 0]
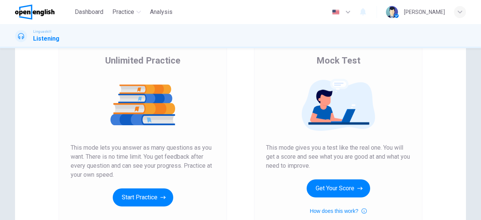
scroll to position [75, 0]
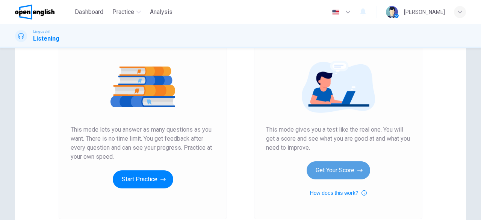
click at [350, 172] on button "Get Your Score" at bounding box center [339, 170] width 64 height 18
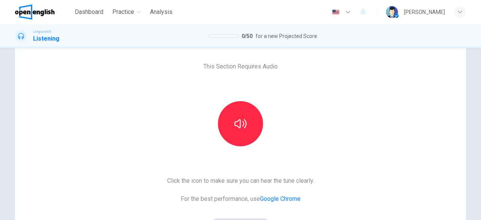
scroll to position [75, 0]
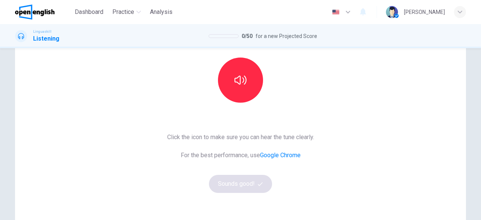
drag, startPoint x: 474, startPoint y: 145, endPoint x: 474, endPoint y: 104, distance: 40.2
click at [474, 104] on div "This Section Requires Audio Click the icon to make sure you can hear the tune c…" at bounding box center [240, 118] width 475 height 261
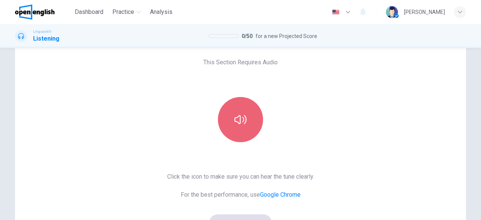
click at [247, 124] on button "button" at bounding box center [240, 119] width 45 height 45
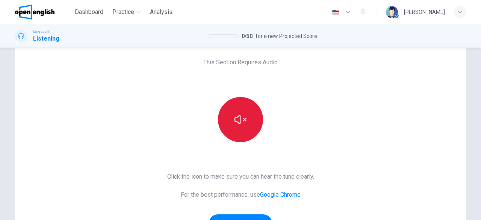
click at [247, 124] on button "button" at bounding box center [240, 119] width 45 height 45
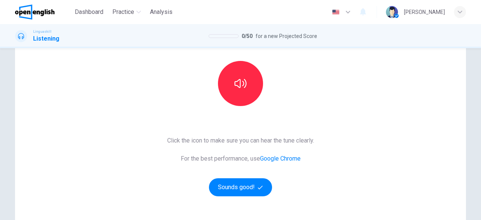
scroll to position [103, 0]
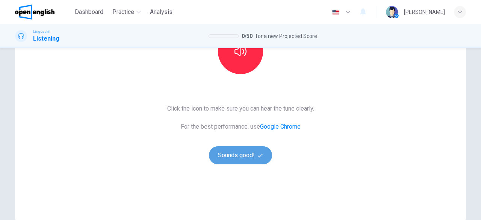
click at [244, 159] on button "Sounds good!" at bounding box center [240, 155] width 63 height 18
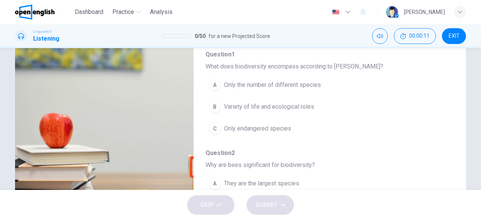
drag, startPoint x: 448, startPoint y: 61, endPoint x: 449, endPoint y: 68, distance: 7.3
click at [449, 68] on div "Question 1 - 5 For these questions, choose the correct answer. On a real test, …" at bounding box center [324, 90] width 260 height 237
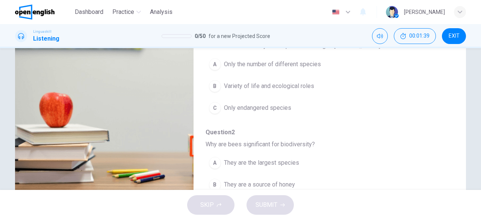
scroll to position [64, 0]
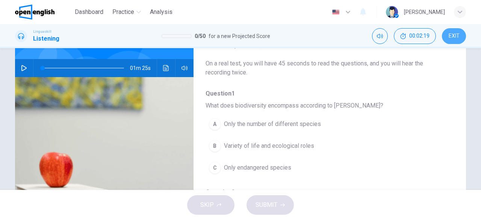
click at [454, 36] on span "EXIT" at bounding box center [454, 36] width 11 height 6
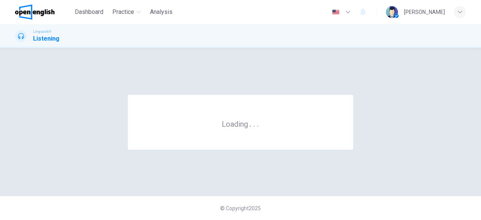
scroll to position [0, 0]
